Goal: Task Accomplishment & Management: Use online tool/utility

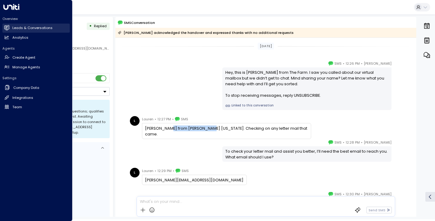
click at [25, 31] on link "Leads & Conversations Leads & Conversations" at bounding box center [35, 28] width 67 height 9
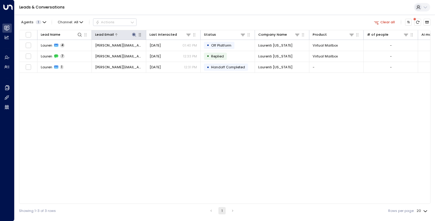
click at [135, 34] on icon at bounding box center [134, 35] width 4 height 4
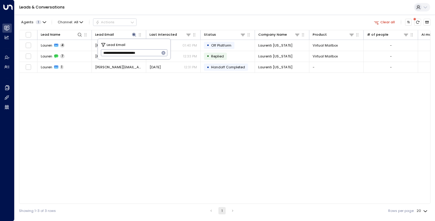
click at [166, 52] on icon "button" at bounding box center [163, 52] width 5 height 5
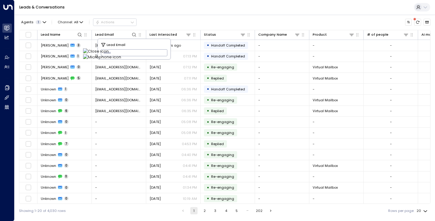
click at [116, 52] on input "text" at bounding box center [134, 53] width 67 height 10
paste input "**********"
type input "**********"
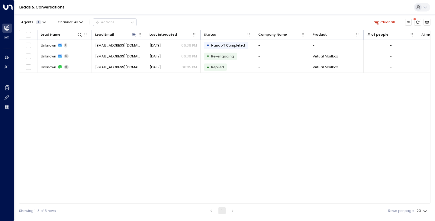
click at [99, 93] on div "Lead Name Lead Email Last Interacted Status Company Name Product # of people AI…" at bounding box center [224, 117] width 411 height 174
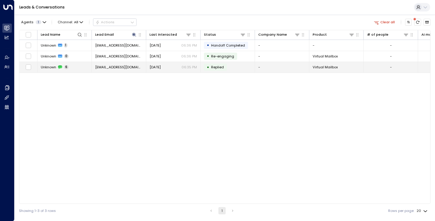
click at [48, 67] on span "Unknown" at bounding box center [48, 67] width 15 height 5
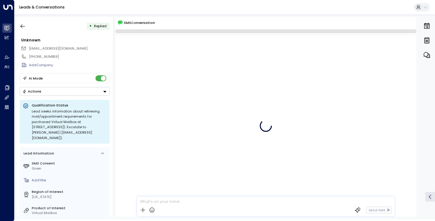
scroll to position [147, 0]
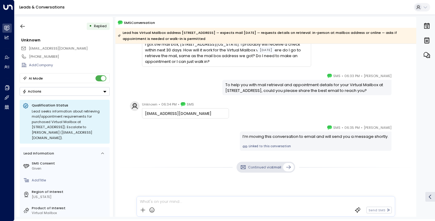
click at [121, 83] on div "[PERSON_NAME] • 06:33 PM • SMS To help you with mail retrieval and appointment …" at bounding box center [265, 84] width 301 height 22
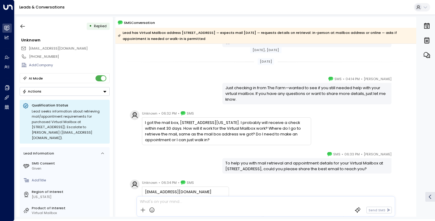
scroll to position [63, 0]
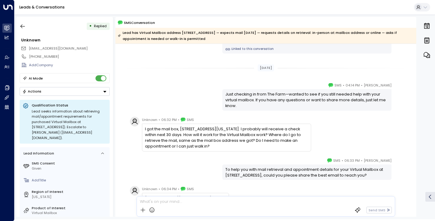
click at [124, 69] on div "[DATE]" at bounding box center [265, 67] width 301 height 7
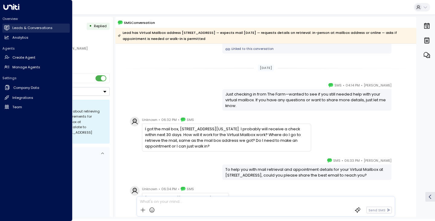
click at [11, 28] on link "Leads & Conversations Leads & Conversations" at bounding box center [35, 28] width 67 height 9
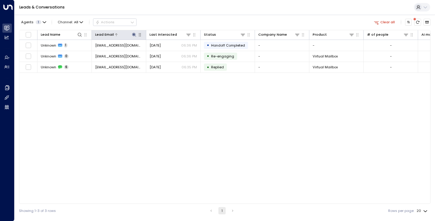
click at [134, 35] on icon at bounding box center [134, 35] width 4 height 4
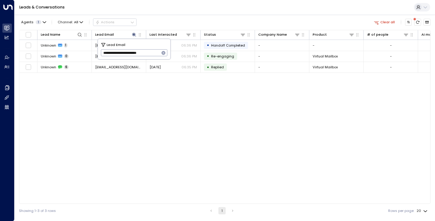
click at [163, 53] on icon "button" at bounding box center [163, 52] width 5 height 5
click at [156, 54] on input "text" at bounding box center [134, 53] width 67 height 10
paste input "**********"
type input "**********"
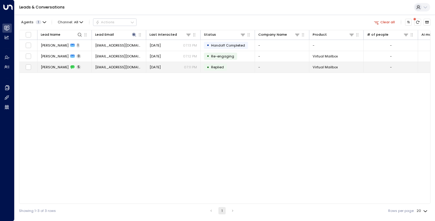
click at [47, 65] on span "[PERSON_NAME]" at bounding box center [55, 67] width 28 height 5
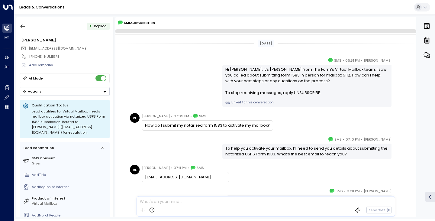
scroll to position [73, 0]
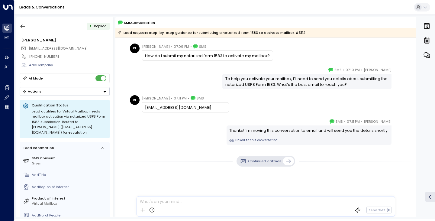
click at [126, 124] on div "[PERSON_NAME] • 07:11 PM • SMS Thanks! I’m moving this conversation to email an…" at bounding box center [265, 131] width 301 height 26
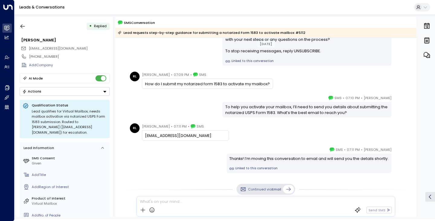
scroll to position [76, 0]
